Goal: Task Accomplishment & Management: Complete application form

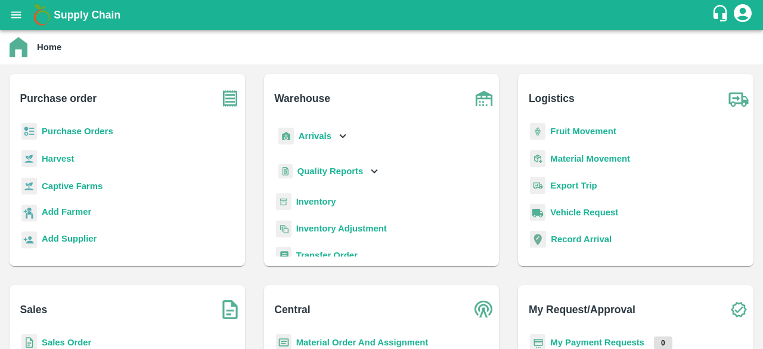
click at [22, 20] on icon "open drawer" at bounding box center [16, 14] width 13 height 13
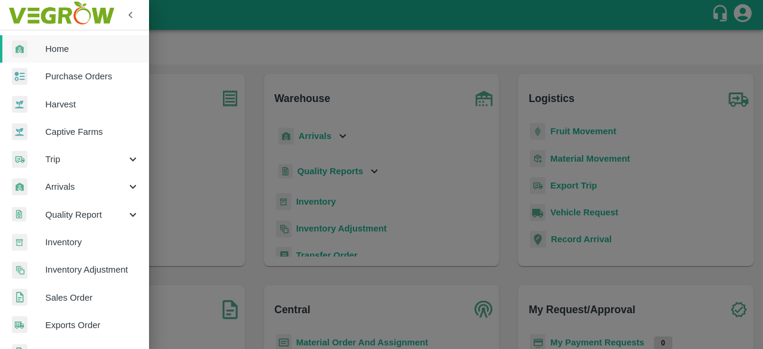
click at [96, 250] on link "Inventory" at bounding box center [74, 241] width 149 height 27
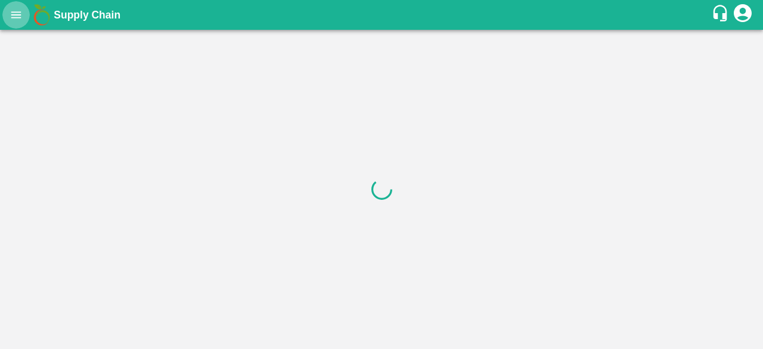
click at [16, 16] on icon "open drawer" at bounding box center [16, 14] width 13 height 13
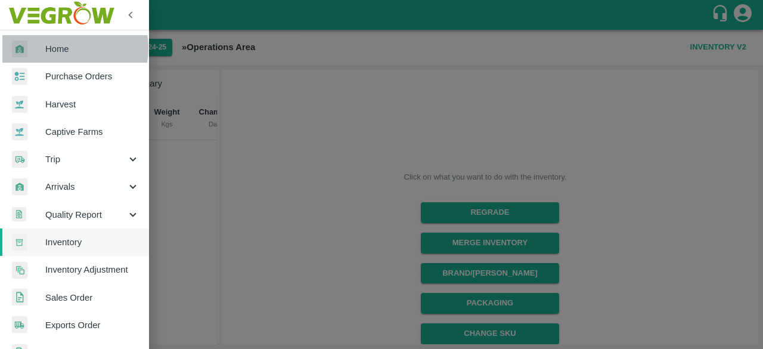
click at [63, 48] on span "Home" at bounding box center [92, 48] width 94 height 13
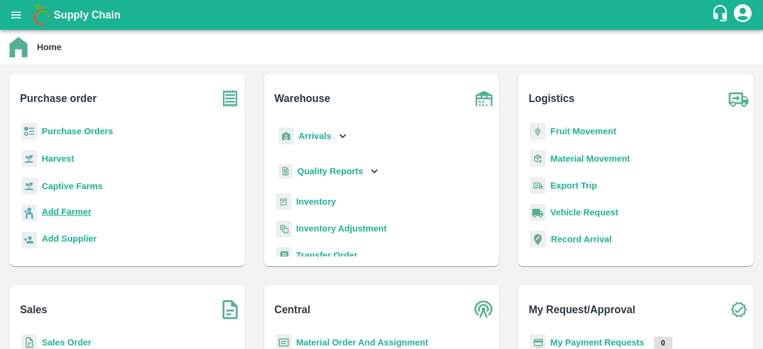
click at [74, 210] on b "Add Farmer" at bounding box center [66, 212] width 49 height 10
